Goal: Find specific page/section: Find specific page/section

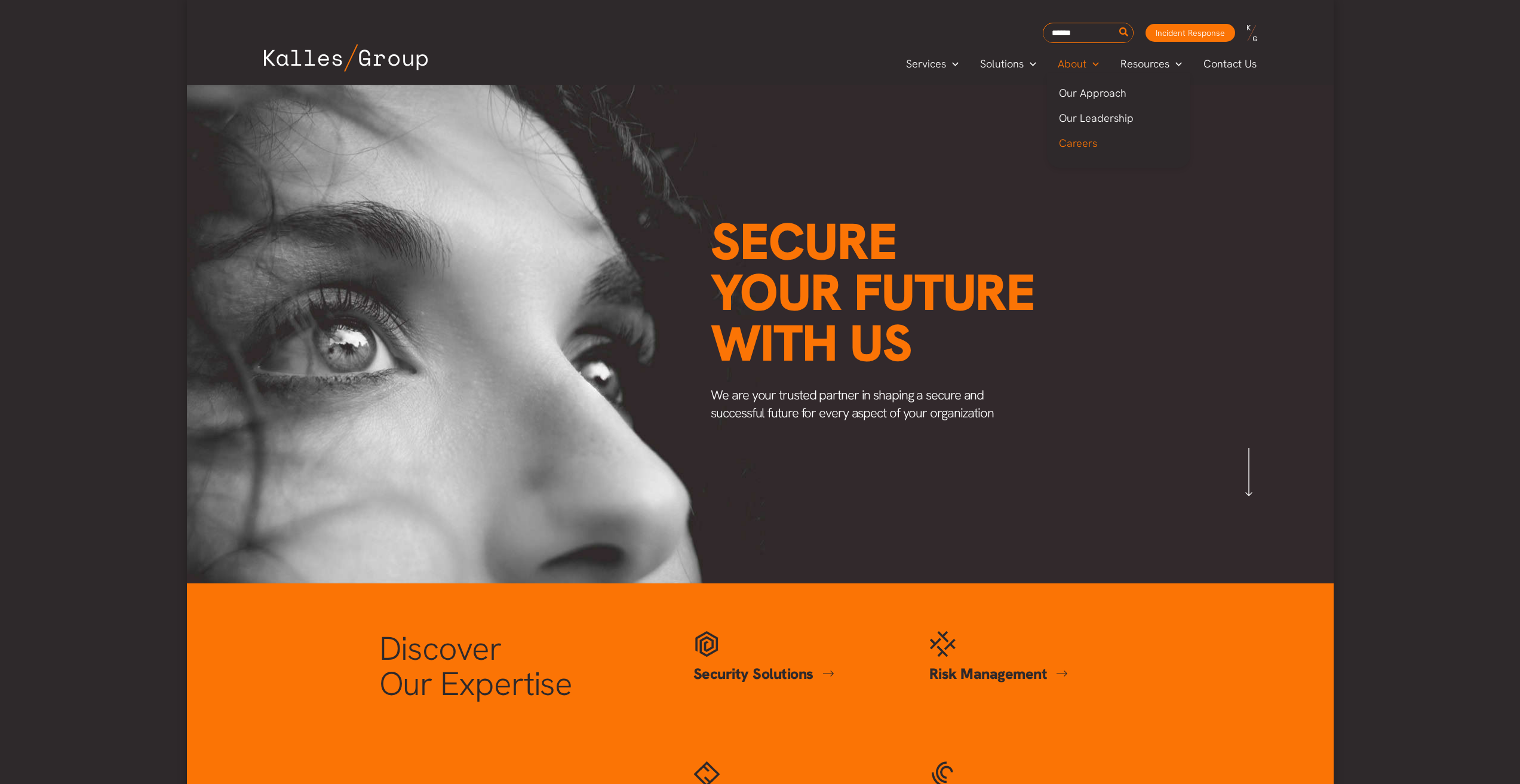
click at [1087, 140] on span "Careers" at bounding box center [1078, 143] width 38 height 14
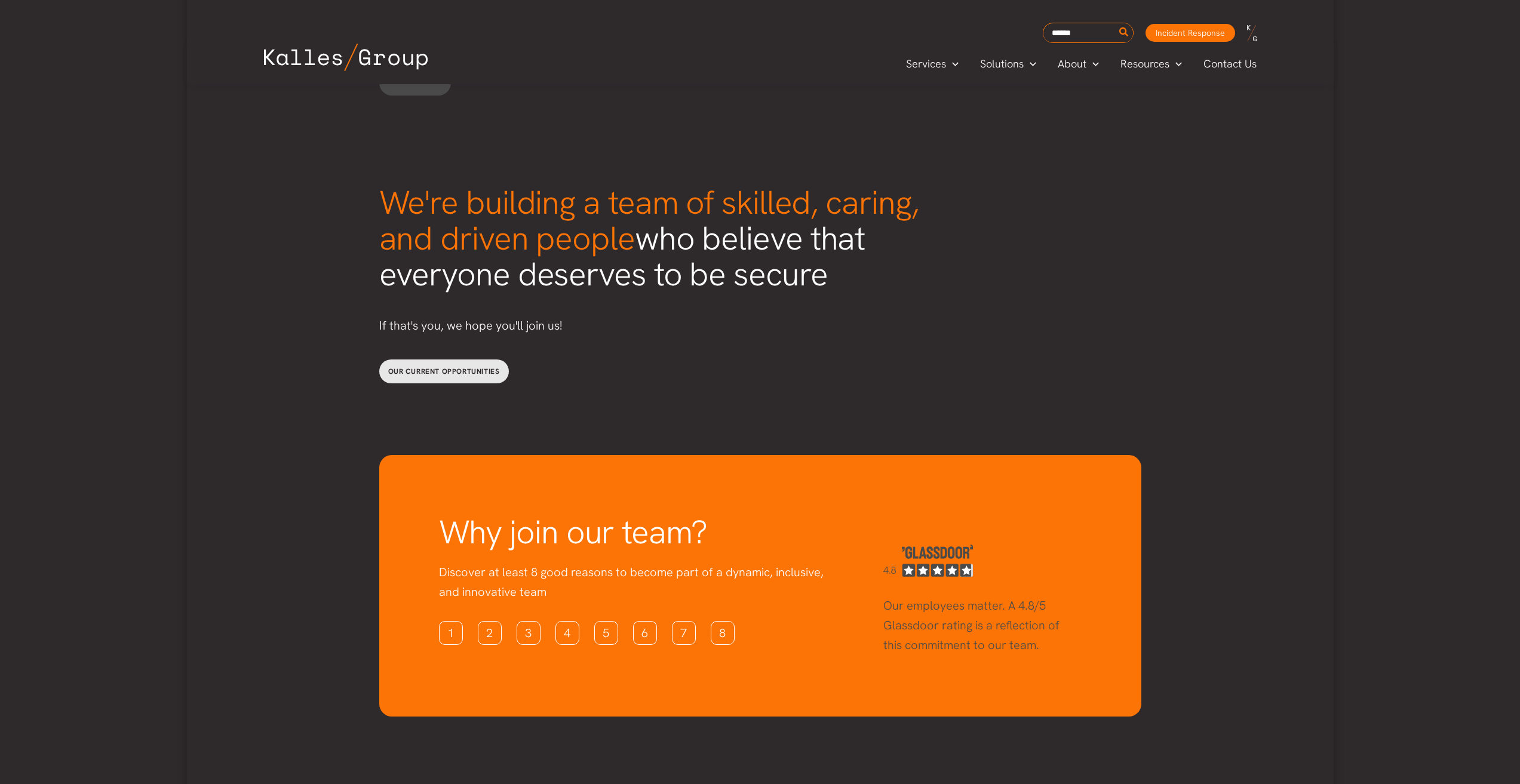
click at [439, 367] on span "Our current opportunities" at bounding box center [443, 371] width 112 height 9
